Goal: Information Seeking & Learning: Check status

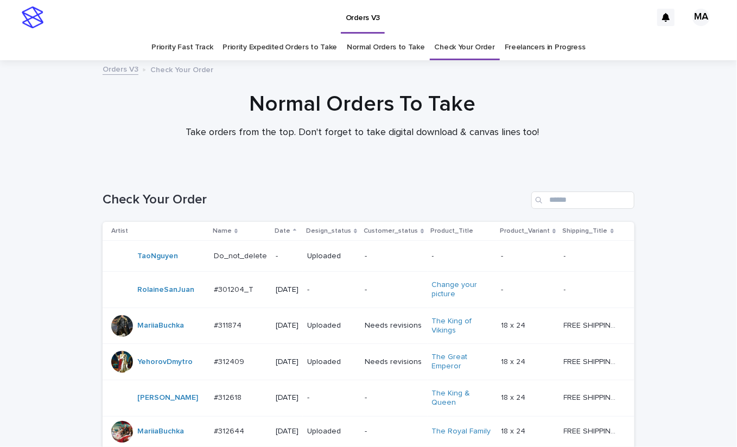
scroll to position [673, 0]
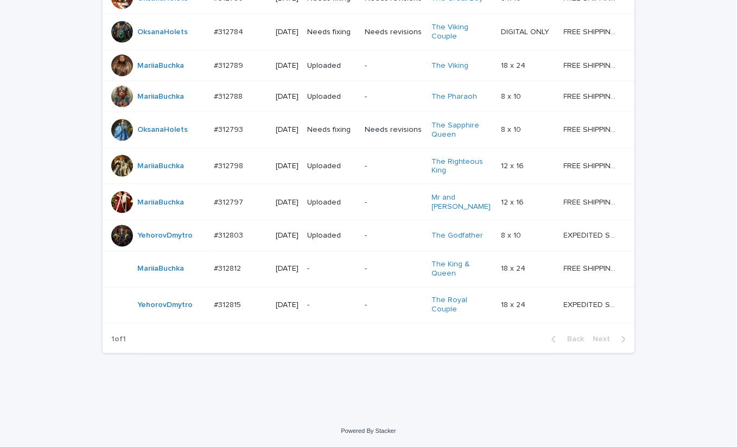
click at [322, 311] on p "-" at bounding box center [331, 305] width 49 height 9
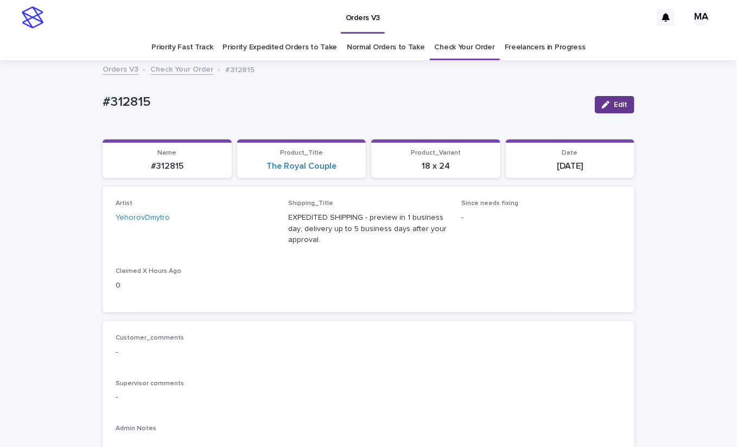
click at [605, 107] on div "button" at bounding box center [608, 105] width 12 height 8
click at [252, 222] on icon at bounding box center [254, 222] width 5 height 5
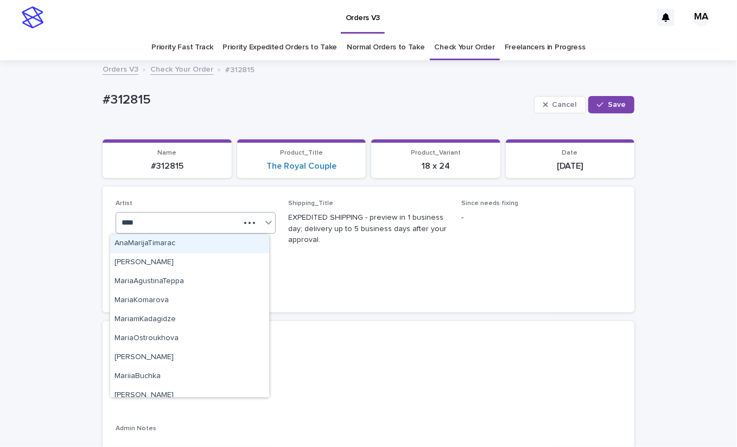
type input "*****"
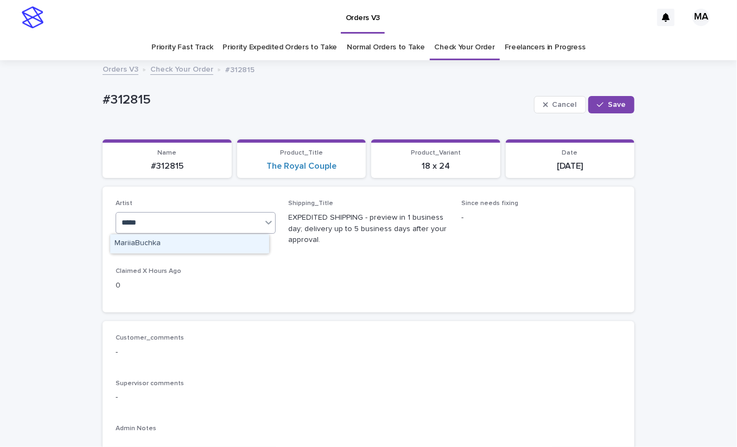
click at [223, 244] on div "MariiaBuchka" at bounding box center [189, 244] width 159 height 19
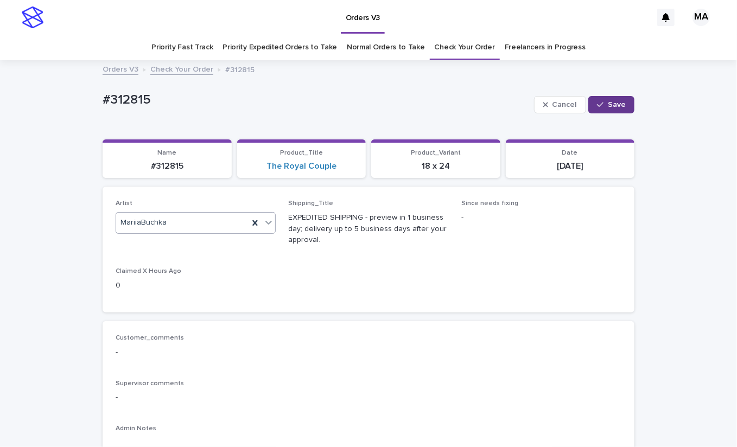
click at [618, 108] on span "Save" at bounding box center [617, 105] width 18 height 8
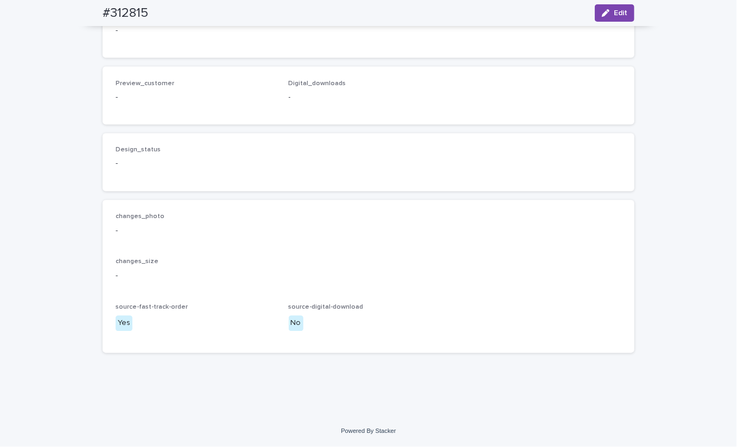
scroll to position [248, 0]
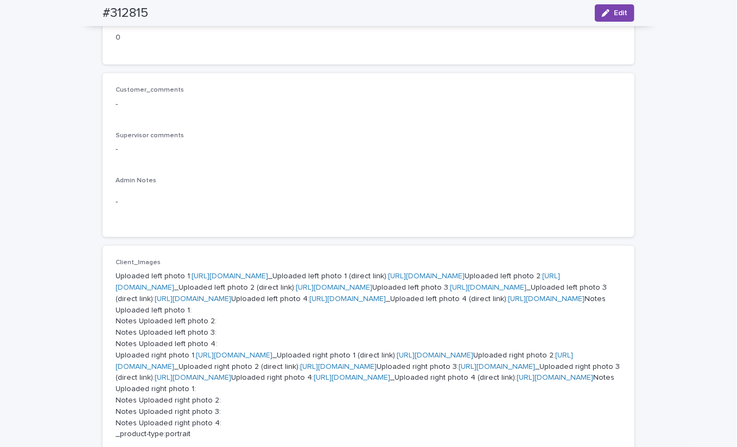
click at [268, 274] on link "https://cdn.shopify.com-uploadkit.app/s/files/1/0033/4807/0511/files/download.h…" at bounding box center [230, 277] width 77 height 8
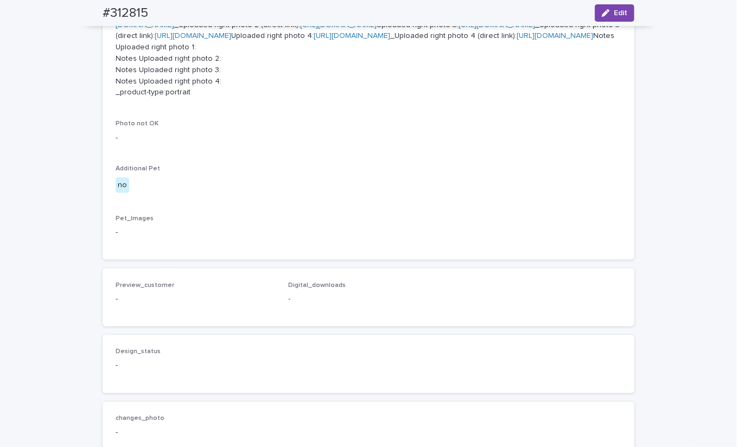
scroll to position [628, 0]
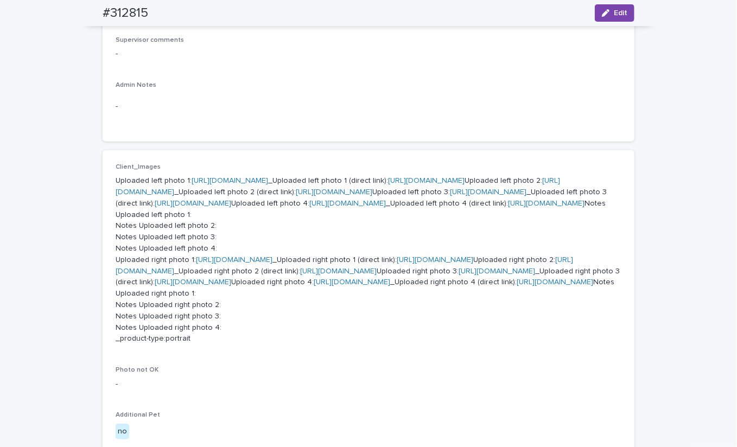
scroll to position [0, 0]
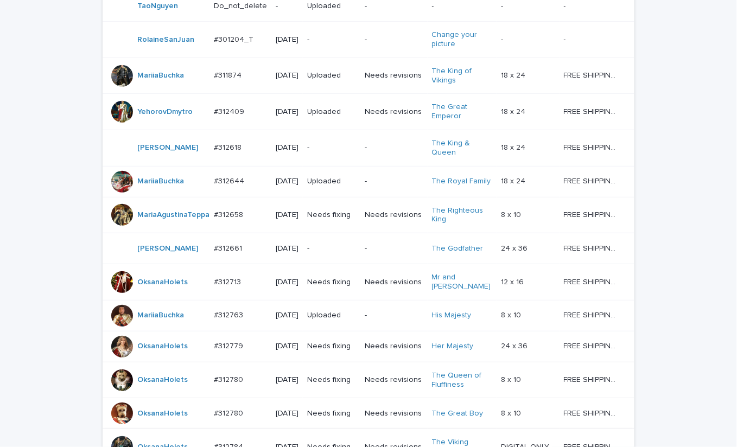
scroll to position [708, 0]
